Goal: Navigation & Orientation: Find specific page/section

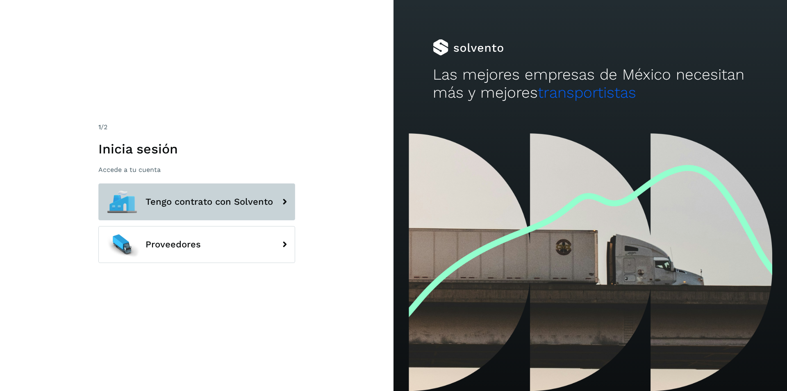
click at [283, 200] on icon at bounding box center [284, 201] width 16 height 16
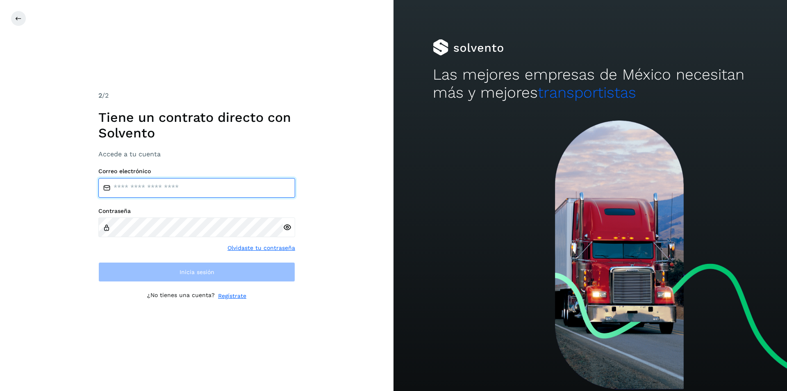
click at [234, 186] on input "email" at bounding box center [196, 188] width 197 height 20
type input "**********"
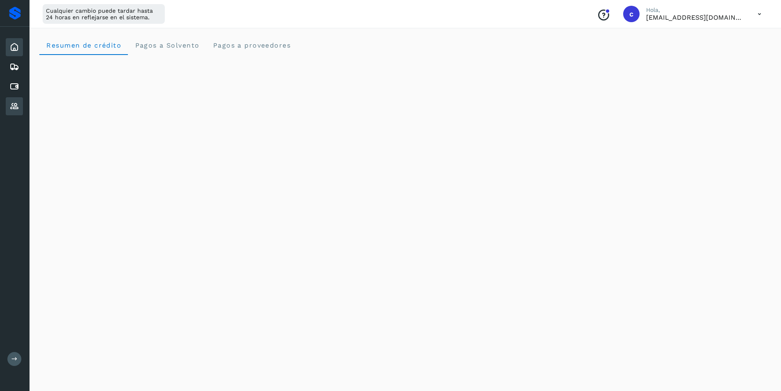
click at [17, 101] on icon at bounding box center [14, 106] width 10 height 10
